Goal: Transaction & Acquisition: Register for event/course

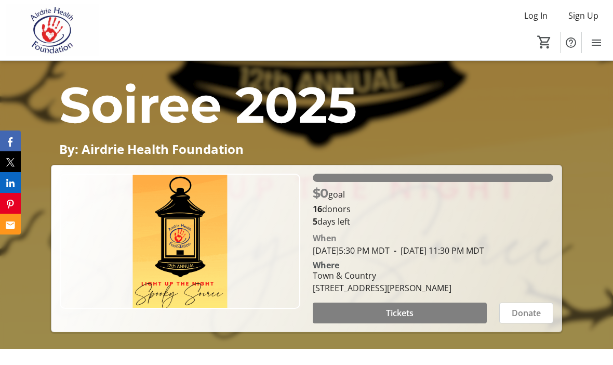
scroll to position [207, 0]
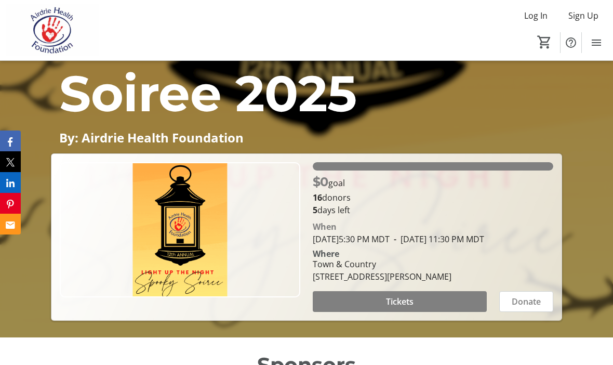
click at [183, 249] on img at bounding box center [180, 229] width 241 height 135
click at [408, 308] on span "Tickets" at bounding box center [400, 301] width 28 height 12
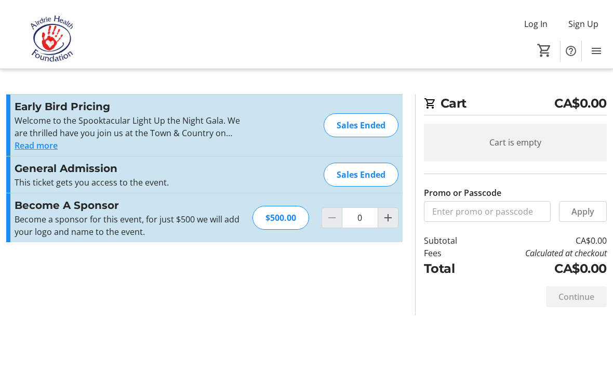
scroll to position [19, 0]
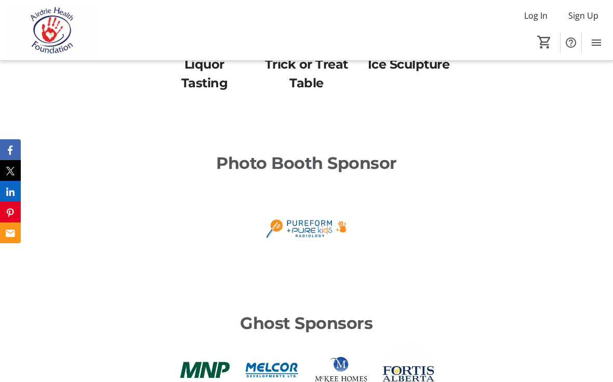
scroll to position [921, 0]
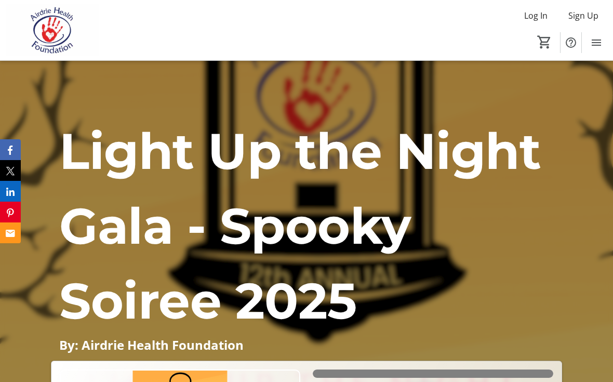
click at [539, 17] on span "Log In" at bounding box center [535, 15] width 23 height 12
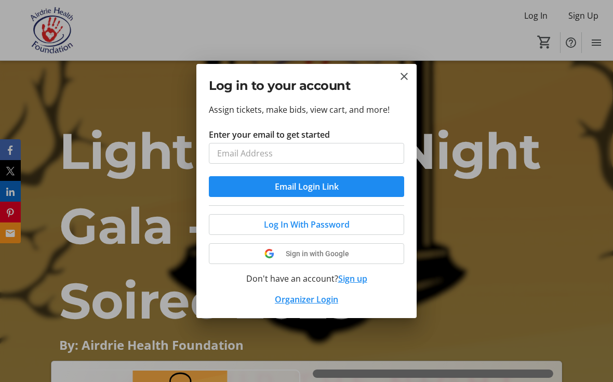
click at [272, 147] on input "Enter your email to get started" at bounding box center [306, 153] width 195 height 21
type input "des"
click at [410, 73] on mat-icon "Close" at bounding box center [404, 76] width 12 height 12
